Goal: Task Accomplishment & Management: Use online tool/utility

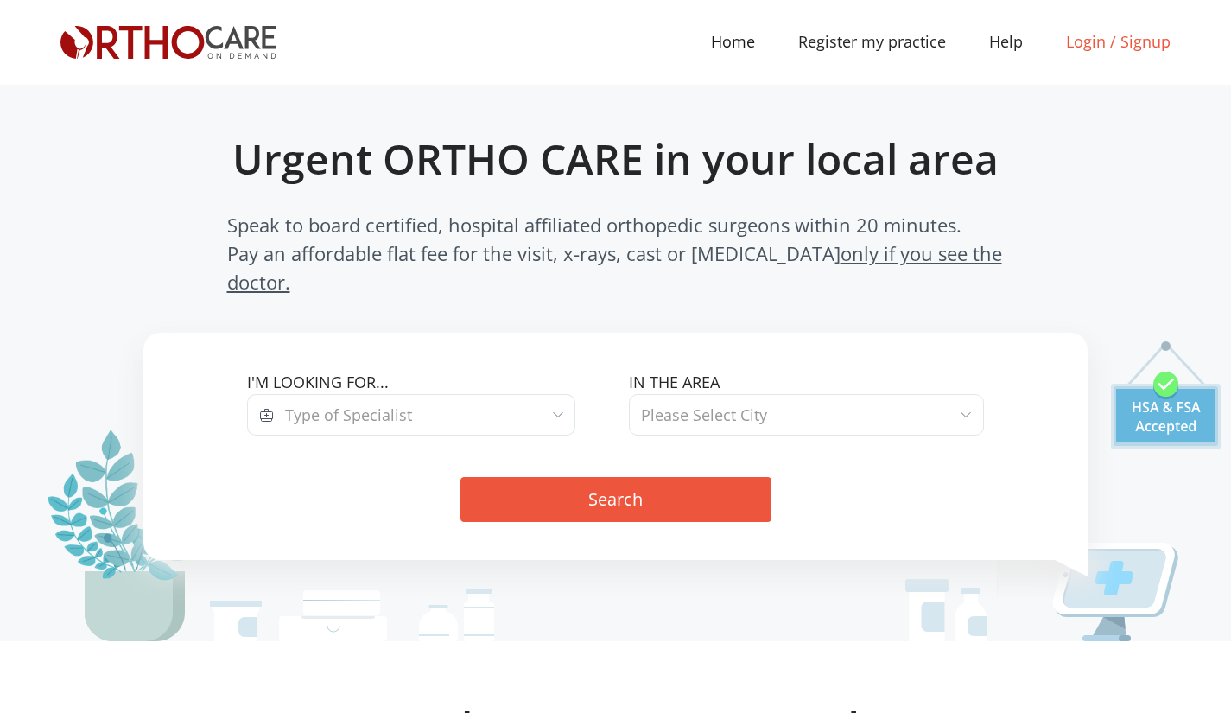
click at [1100, 36] on link "Login / Signup" at bounding box center [1119, 41] width 148 height 23
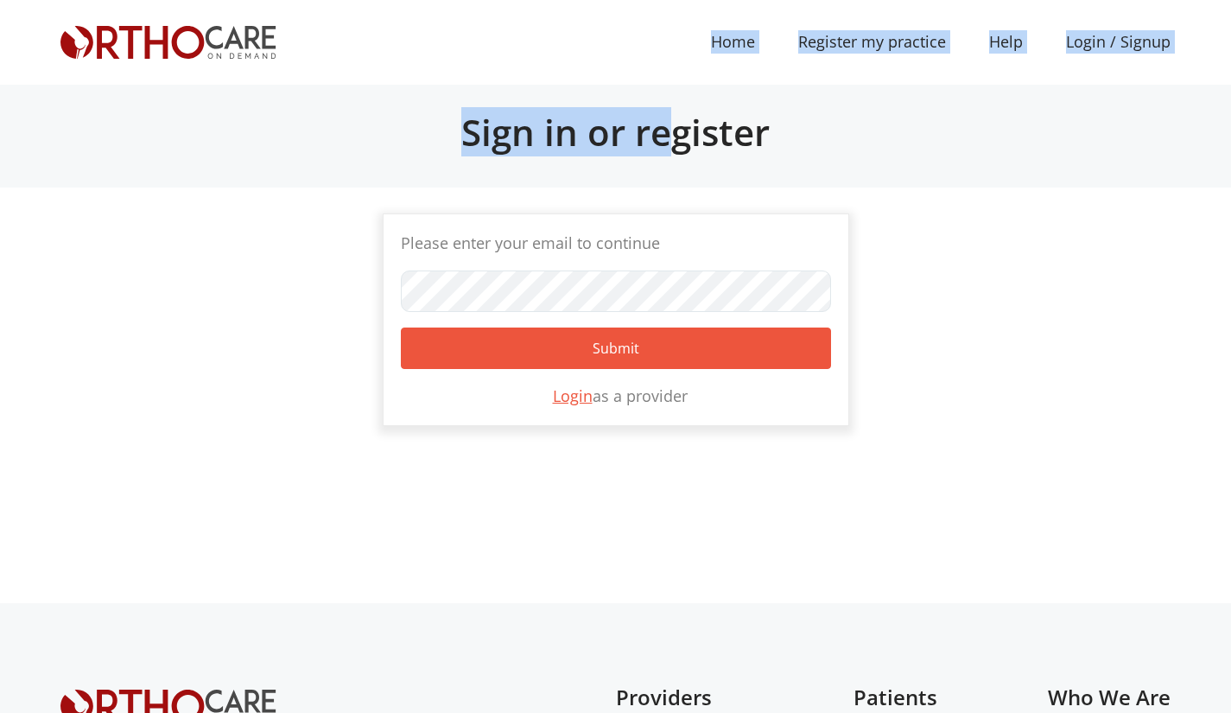
drag, startPoint x: 671, startPoint y: 121, endPoint x: 392, endPoint y: -35, distance: 319.5
click at [392, 0] on html "Home (current) Register my practice Help Login / Signup About Us" at bounding box center [615, 494] width 1231 height 988
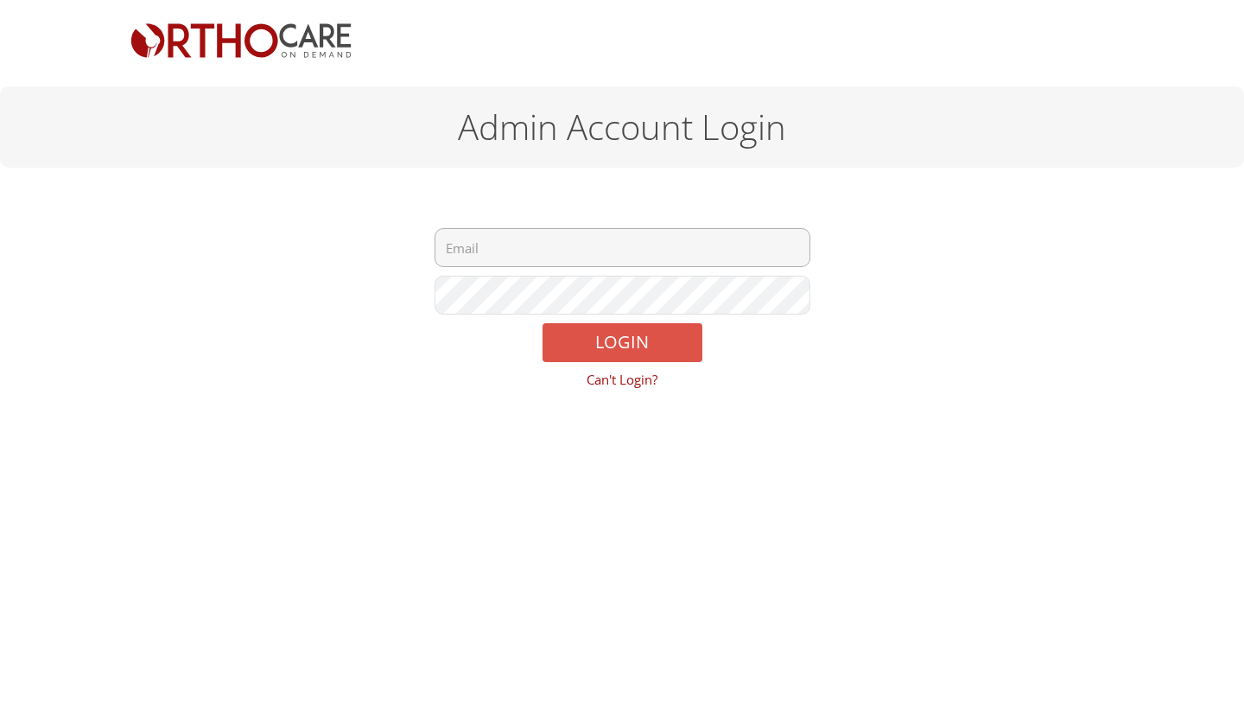
type input "[EMAIL_ADDRESS][DOMAIN_NAME]"
click at [617, 340] on button "LOGIN" at bounding box center [623, 342] width 160 height 39
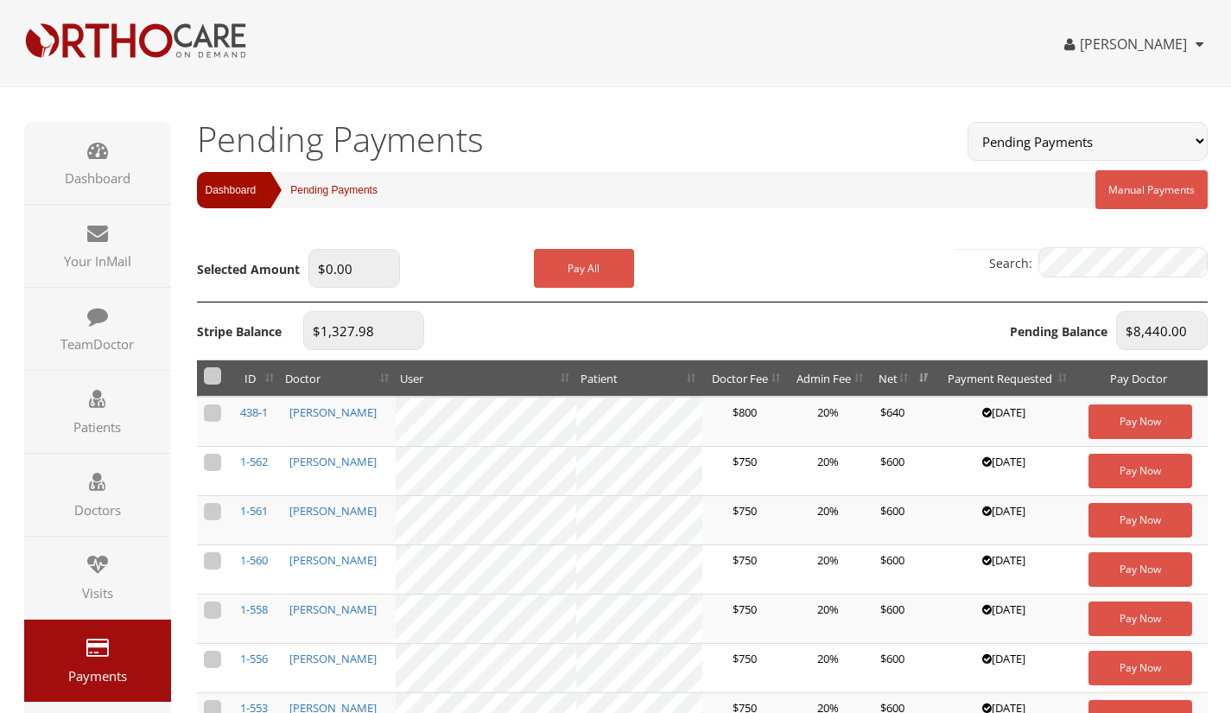
click at [209, 410] on label at bounding box center [212, 412] width 17 height 17
checkbox input "true"
type input "$640.00"
click at [587, 264] on button "Pay All" at bounding box center [584, 268] width 100 height 39
